Goal: Communication & Community: Answer question/provide support

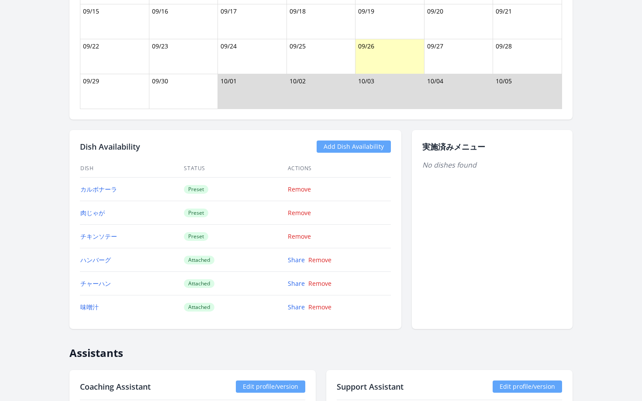
scroll to position [1002, 0]
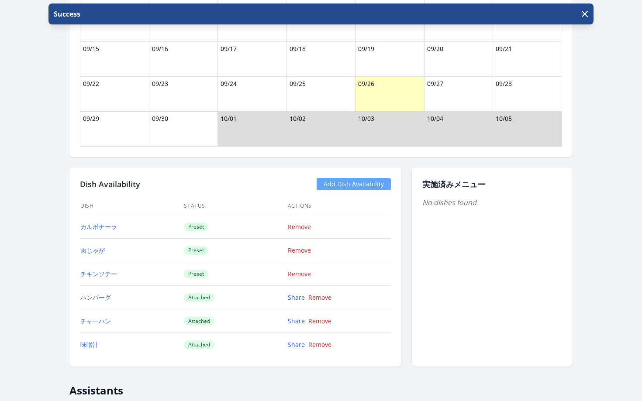
scroll to position [966, 0]
